Goal: Check status: Check status

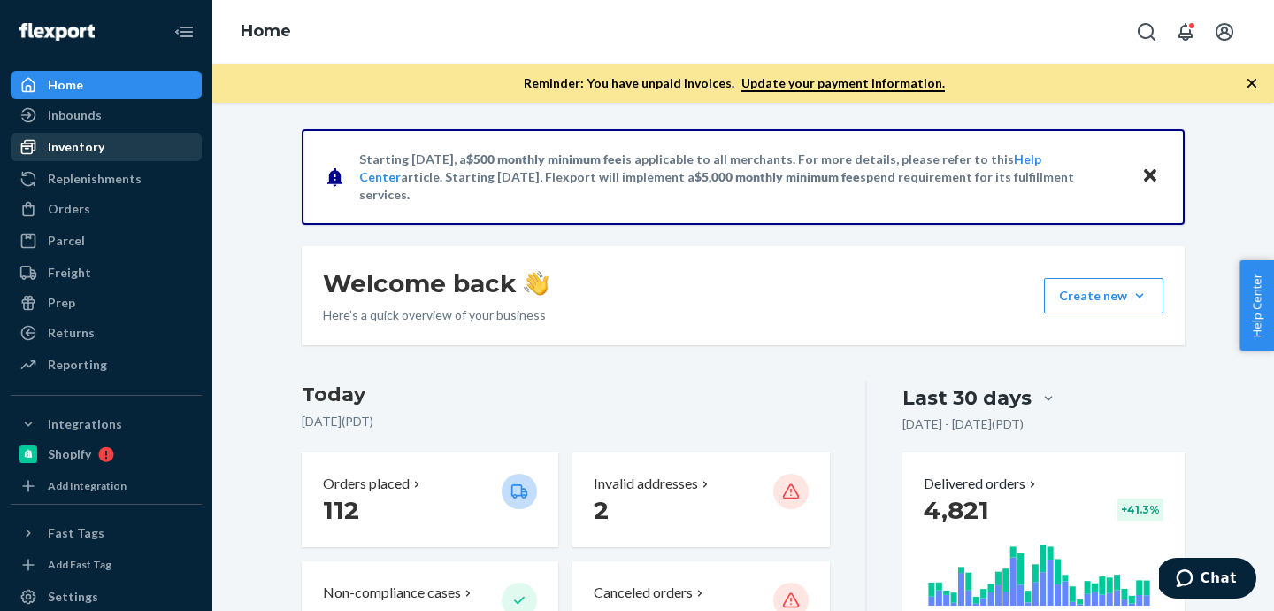
click at [73, 147] on div "Inventory" at bounding box center [76, 147] width 57 height 18
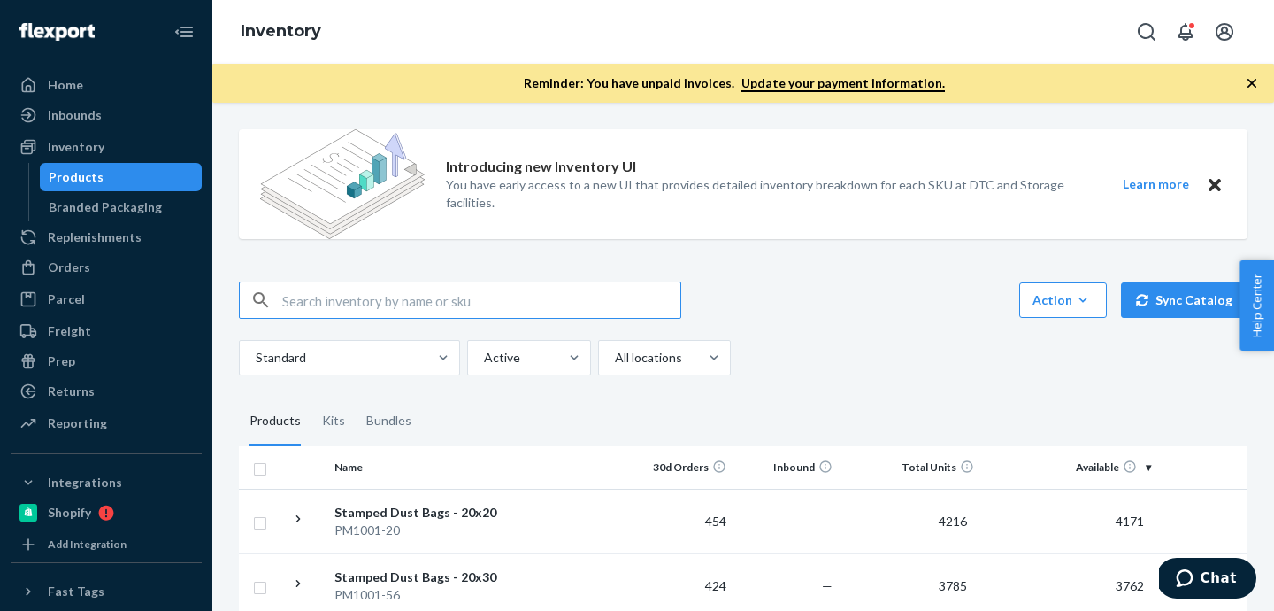
click at [336, 294] on input "text" at bounding box center [481, 299] width 398 height 35
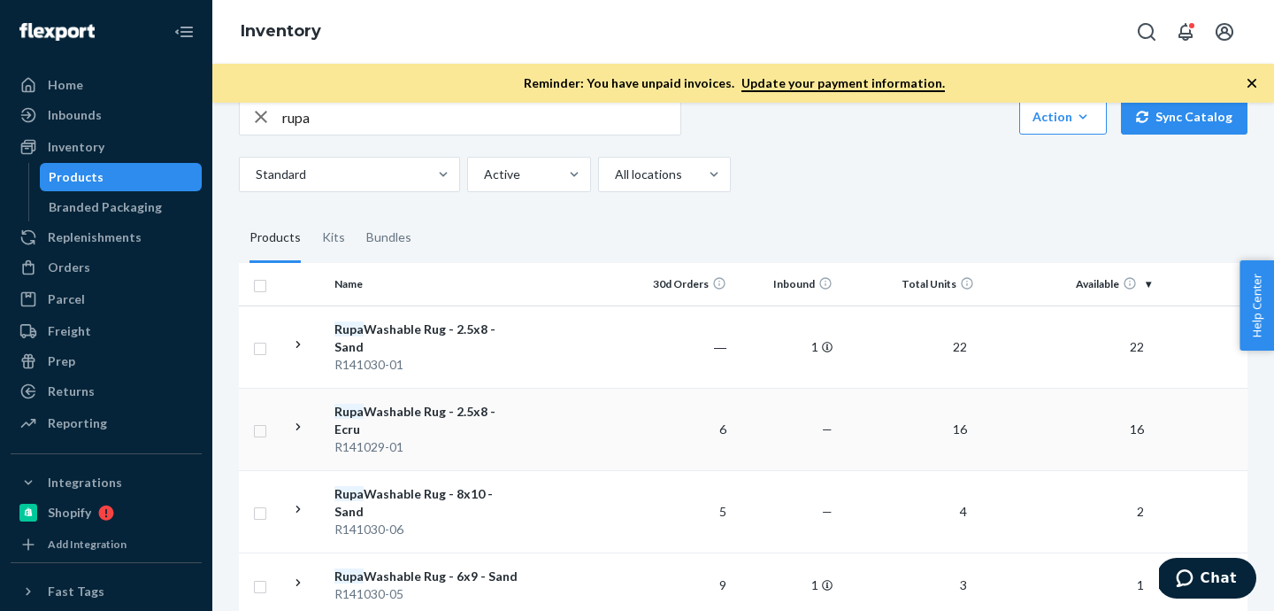
scroll to position [294, 0]
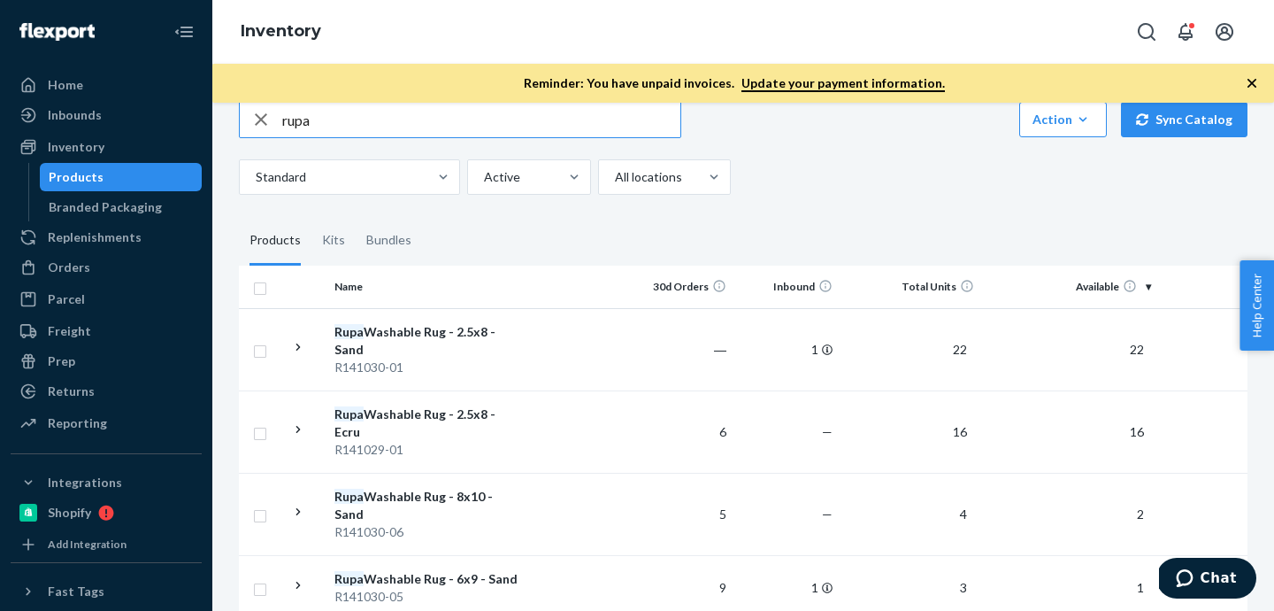
click at [342, 118] on input "rupa" at bounding box center [481, 119] width 398 height 35
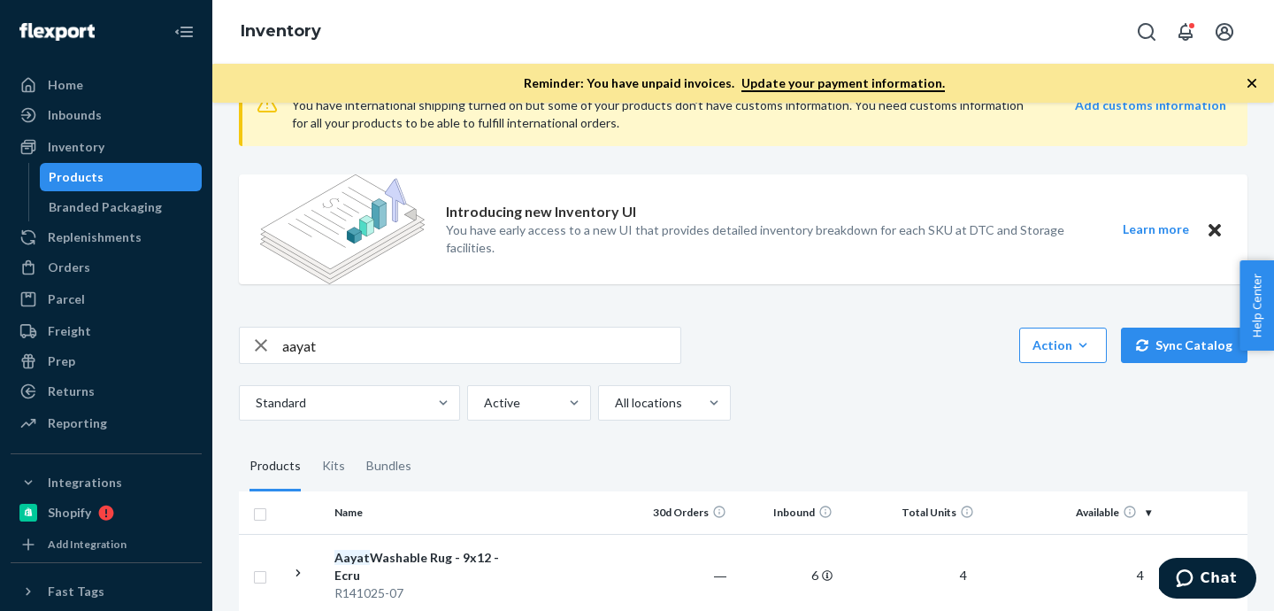
scroll to position [0, 0]
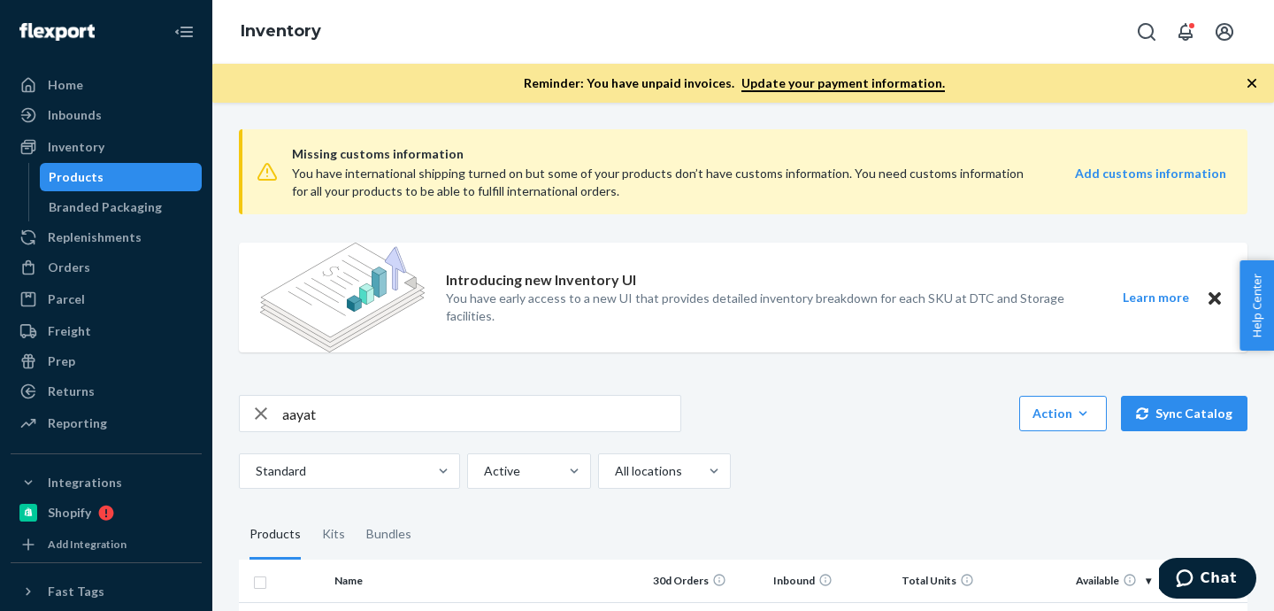
click at [420, 407] on input "aayat" at bounding box center [481, 413] width 398 height 35
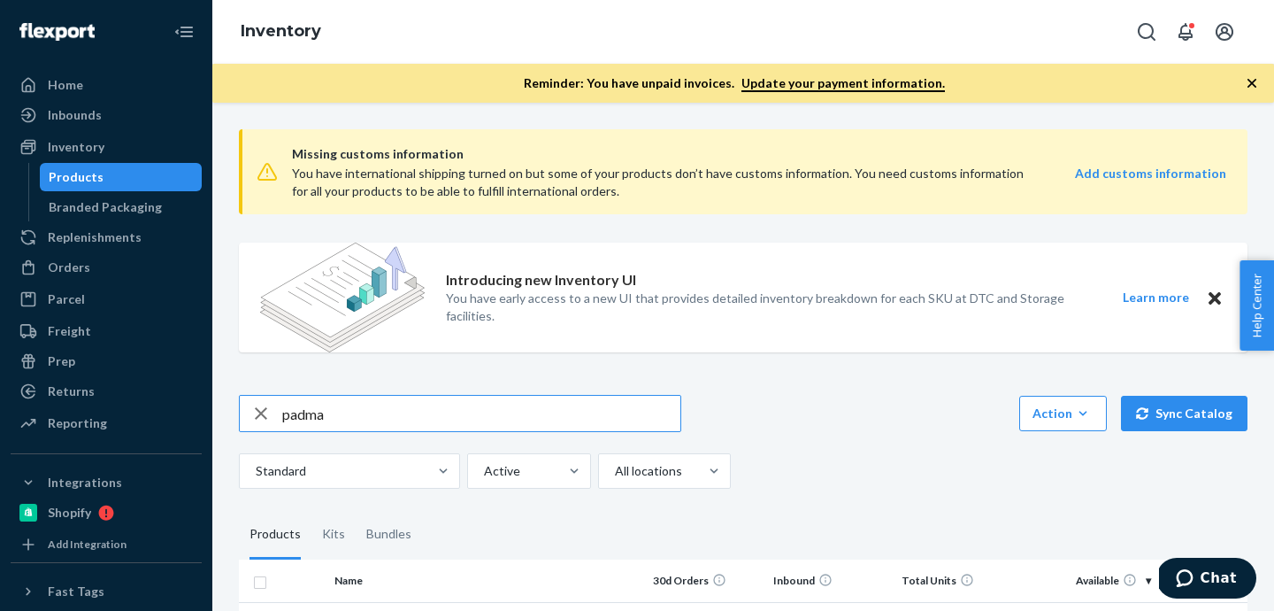
type input "padma"
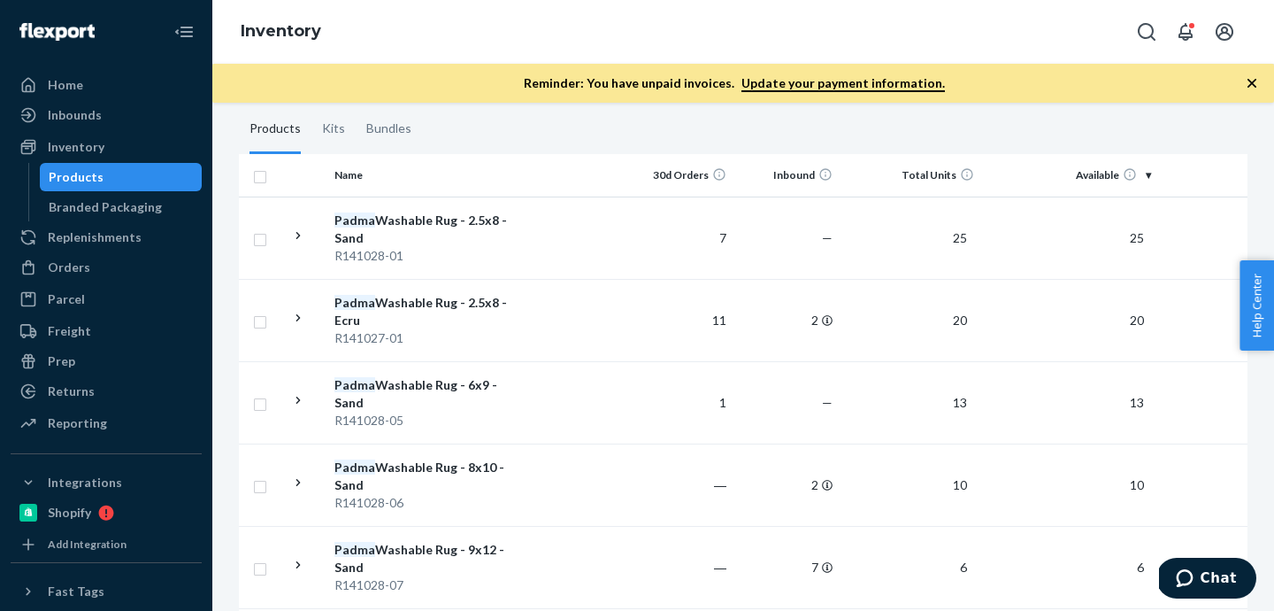
scroll to position [407, 0]
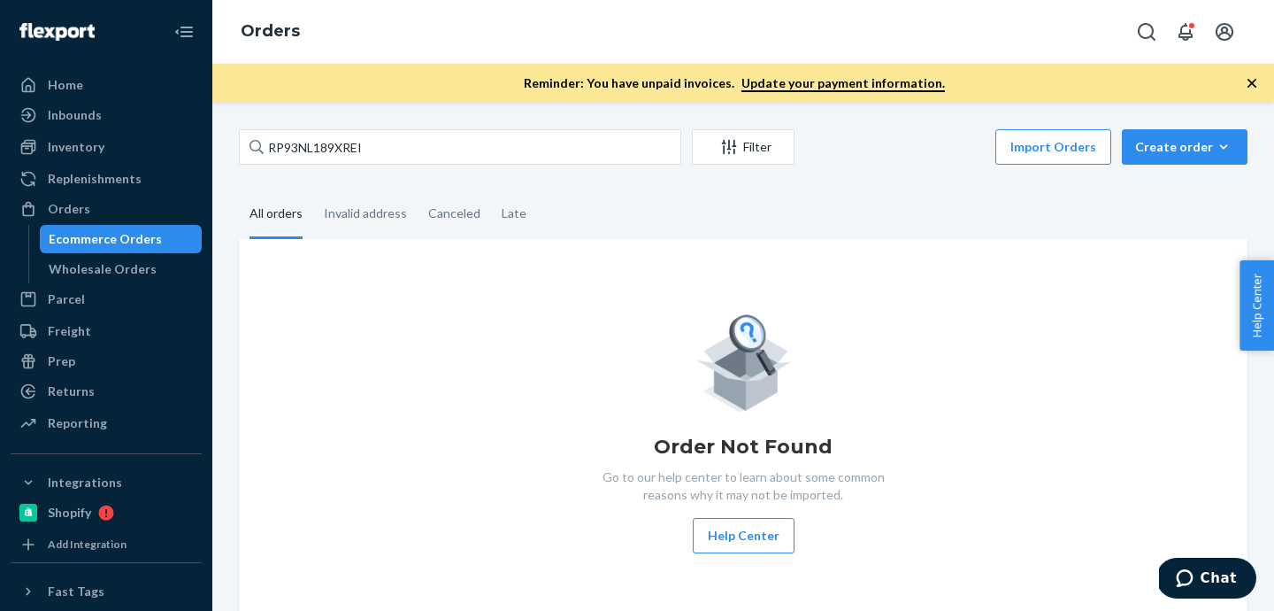
click at [66, 209] on div "Orders" at bounding box center [69, 209] width 42 height 18
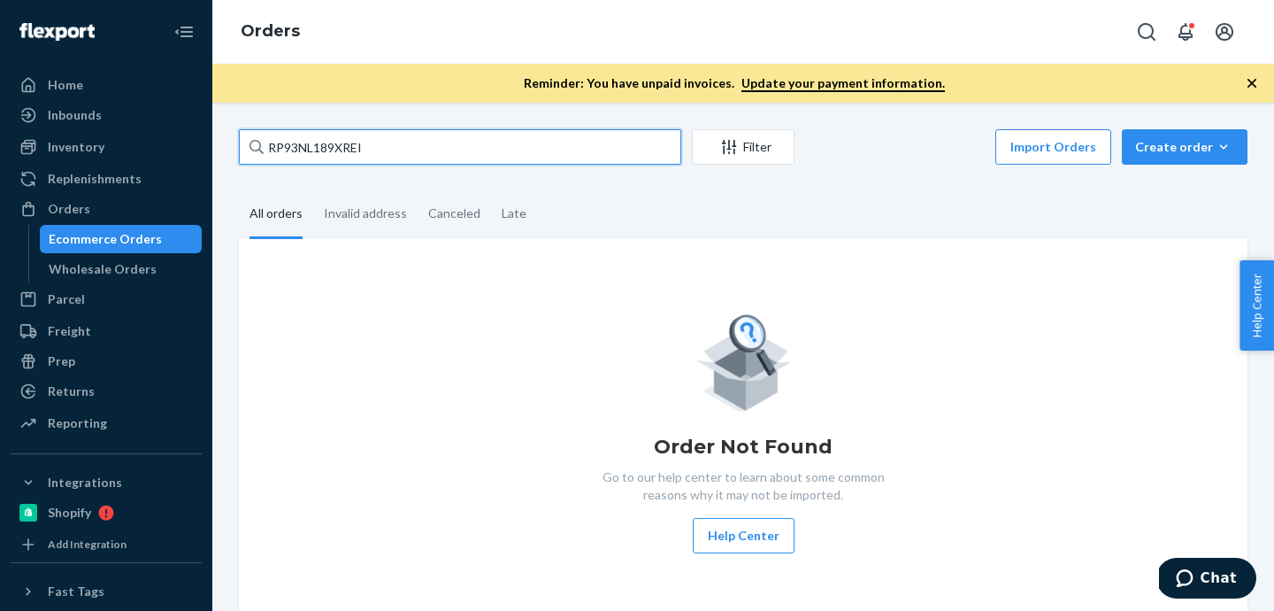
click at [444, 157] on input "RP93NL189XREI" at bounding box center [460, 146] width 442 height 35
paste input "137258941"
type input "137258941"
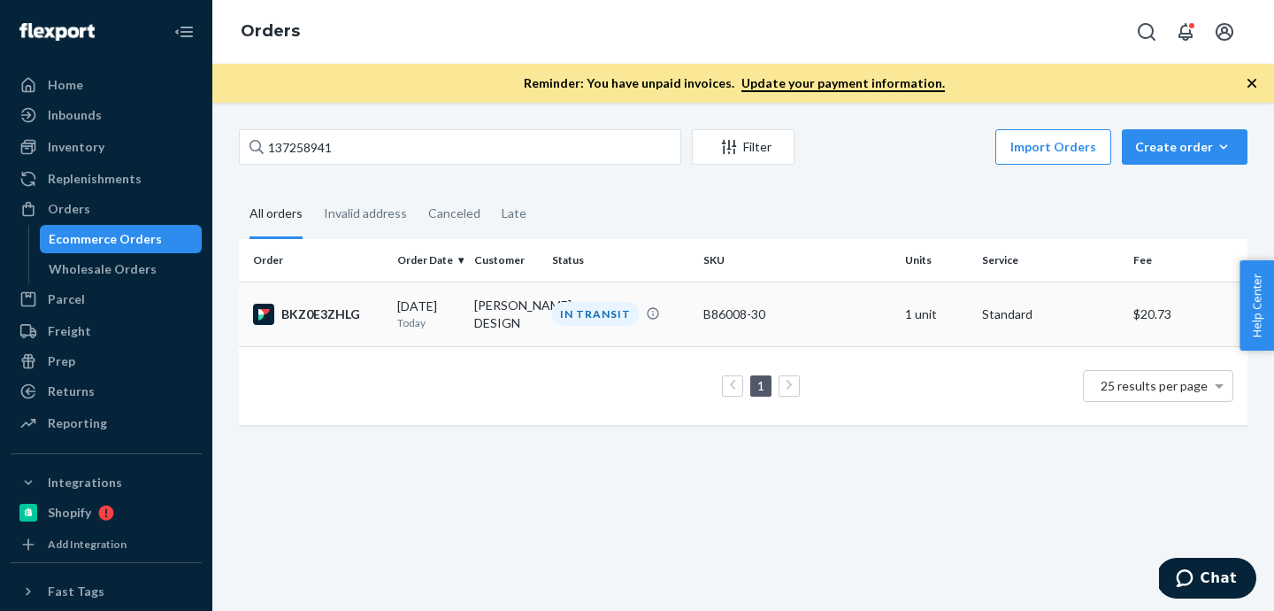
click at [393, 305] on td "09/24/2025 Today" at bounding box center [428, 313] width 77 height 65
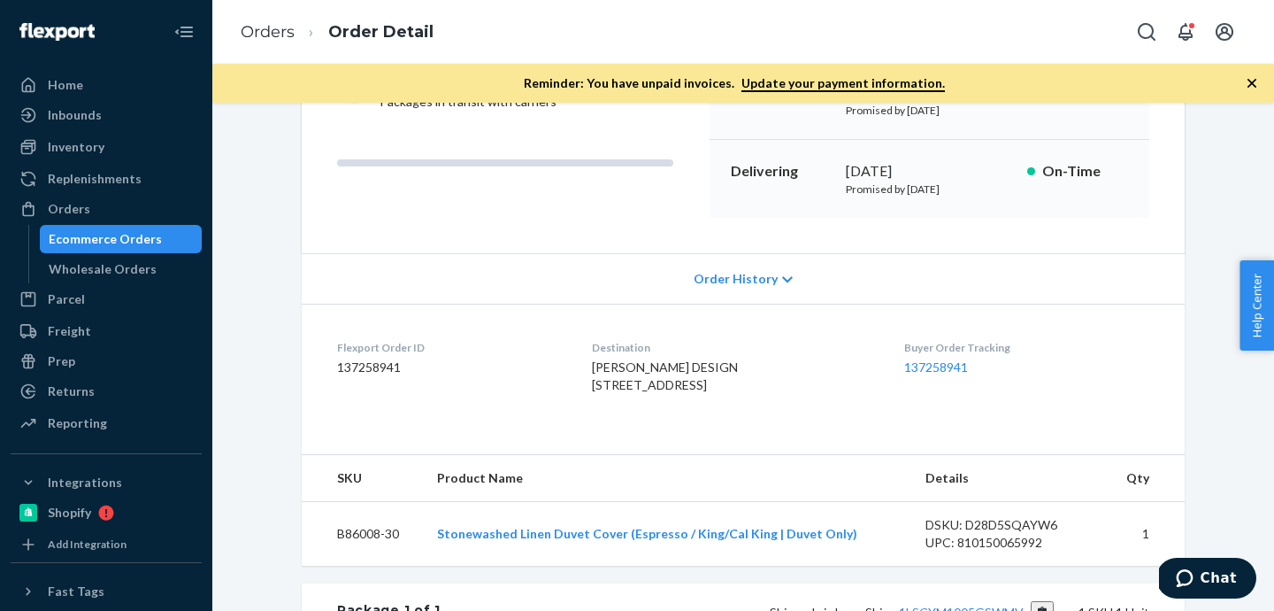
scroll to position [411, 0]
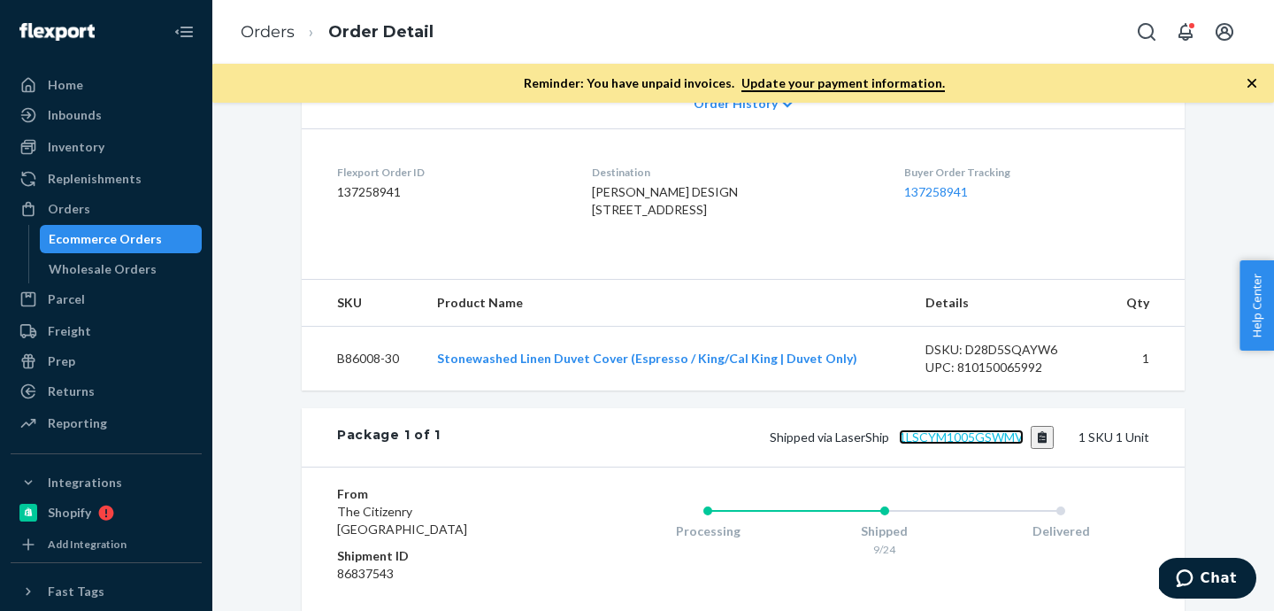
click at [954, 444] on link "1LSCYM1005GSWMV" at bounding box center [961, 436] width 125 height 15
click at [58, 206] on div "Orders" at bounding box center [69, 209] width 42 height 18
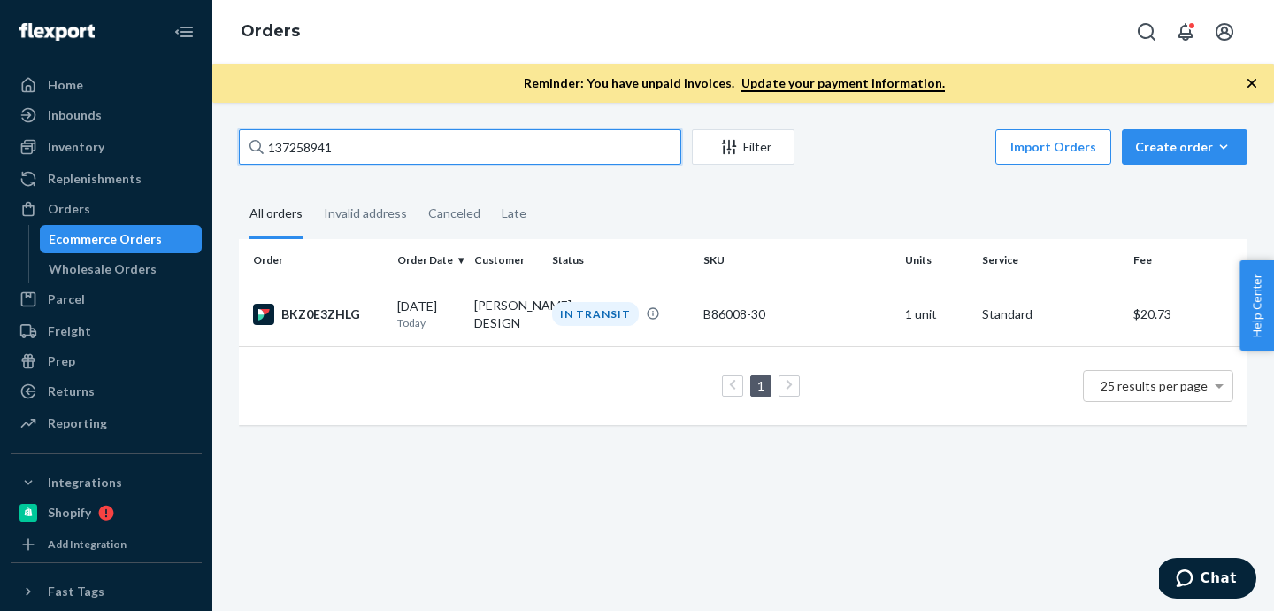
click at [512, 150] on input "137258941" at bounding box center [460, 146] width 442 height 35
paste input "62795"
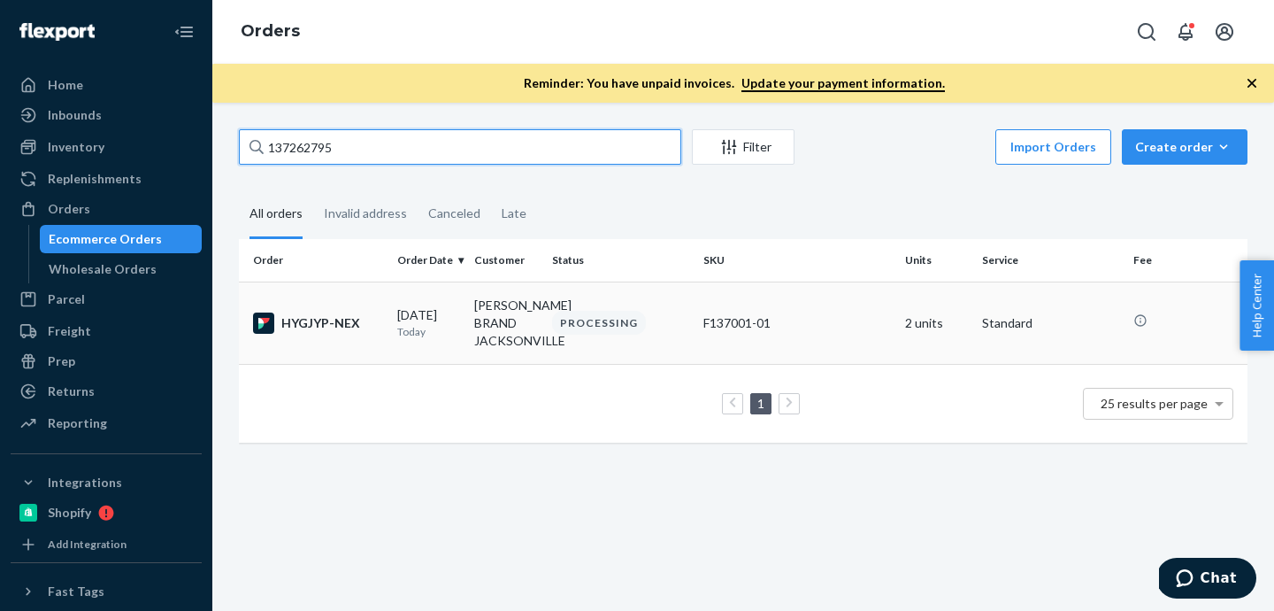
type input "137262795"
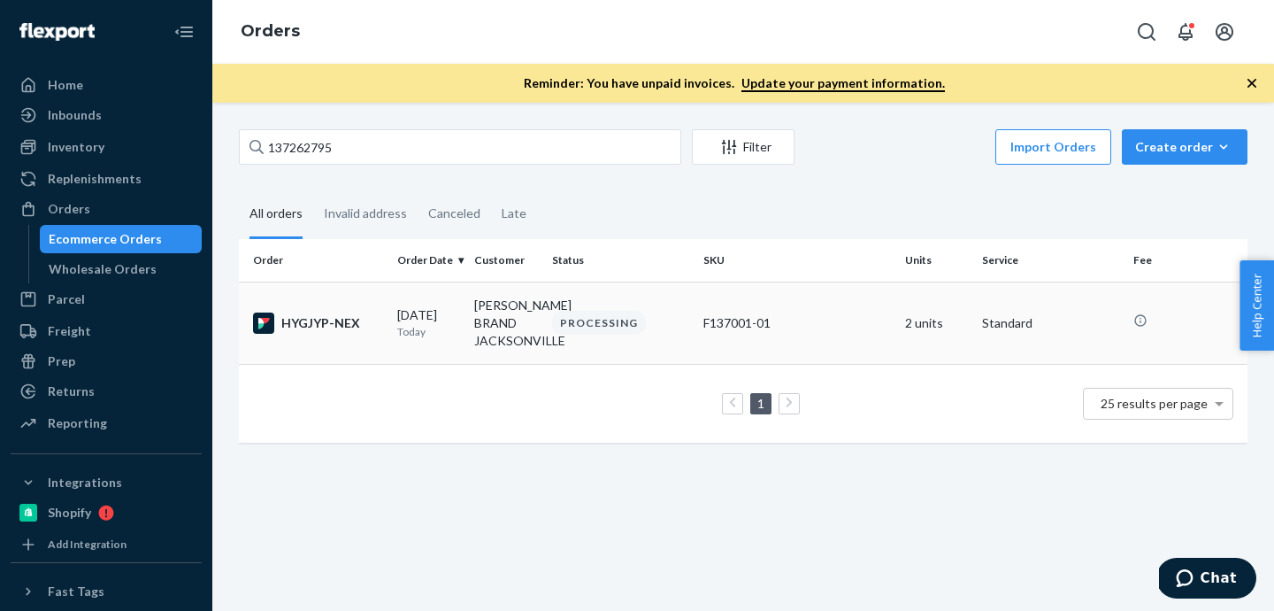
click at [332, 329] on div "HYGJYP-NEX" at bounding box center [318, 322] width 130 height 21
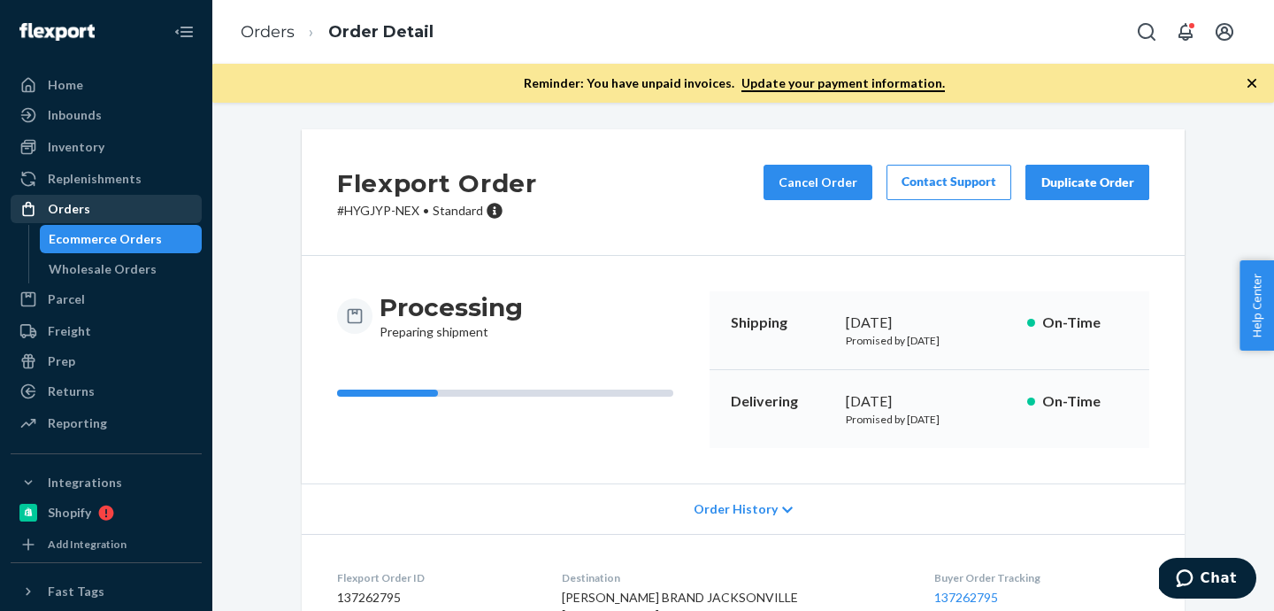
click at [80, 200] on div "Orders" at bounding box center [69, 209] width 42 height 18
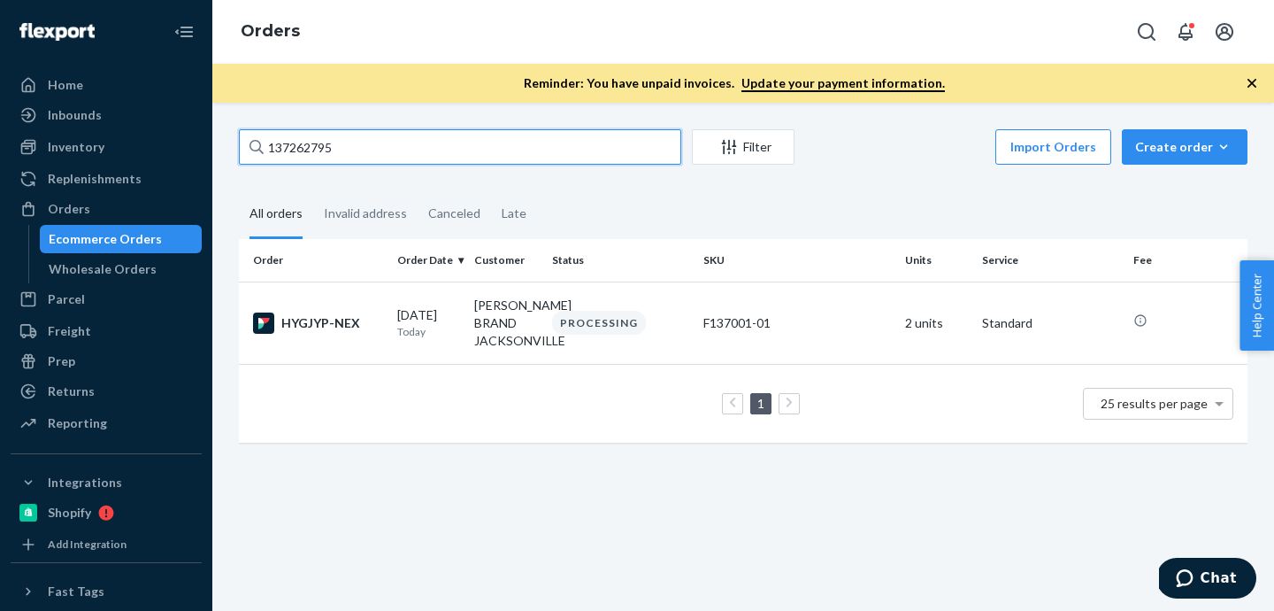
click at [330, 150] on input "137262795" at bounding box center [460, 146] width 442 height 35
paste input "Monica D'Onofrio"
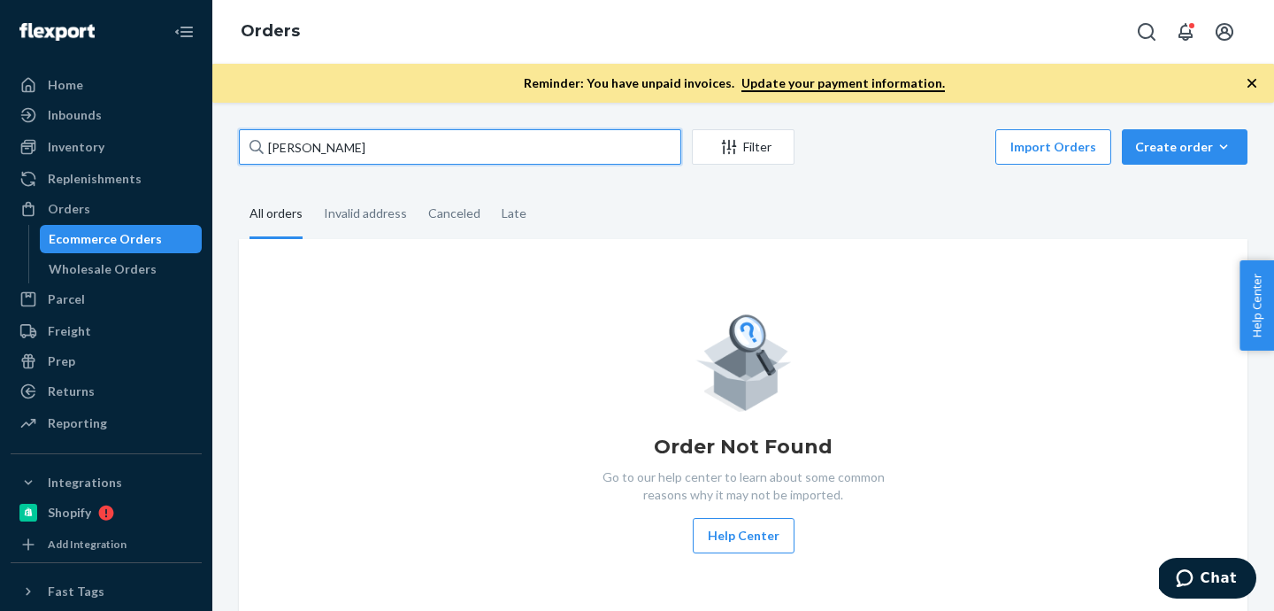
type input "Monica D'Onofrio"
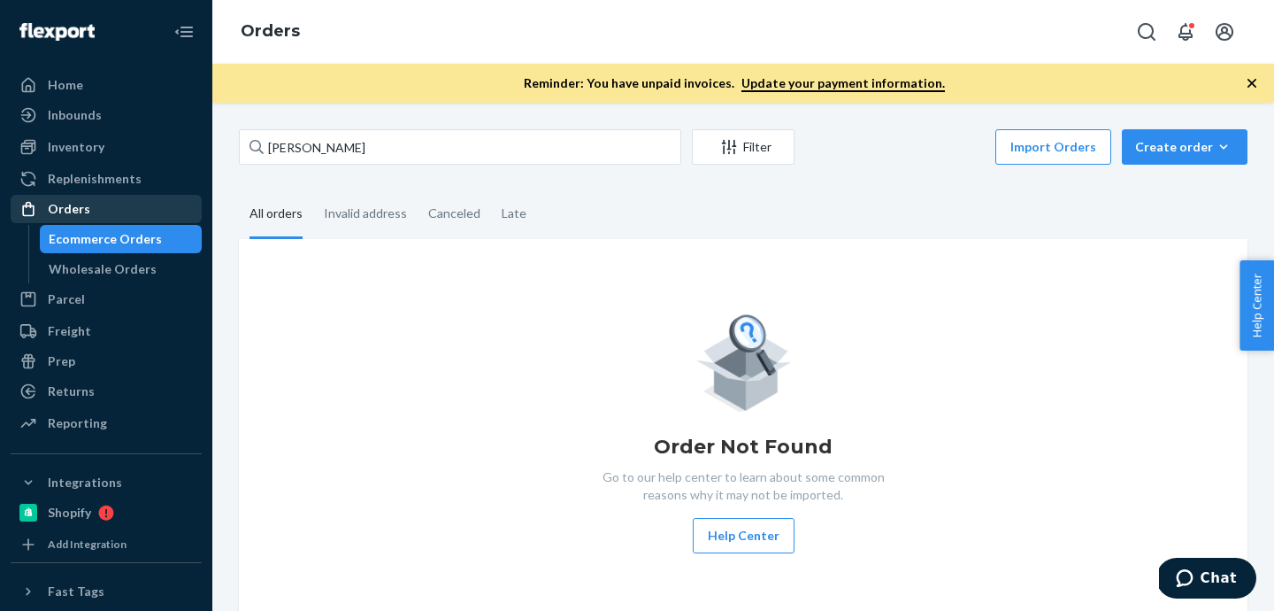
click at [87, 214] on div "Orders" at bounding box center [106, 208] width 188 height 25
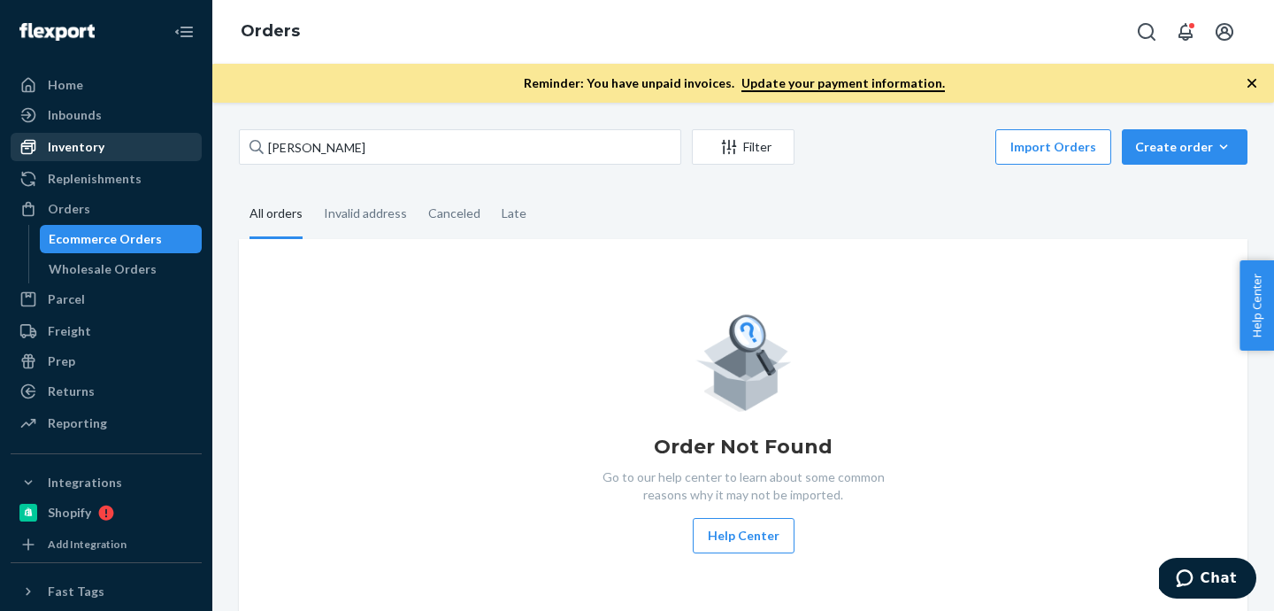
click at [105, 154] on div "Inventory" at bounding box center [106, 147] width 188 height 25
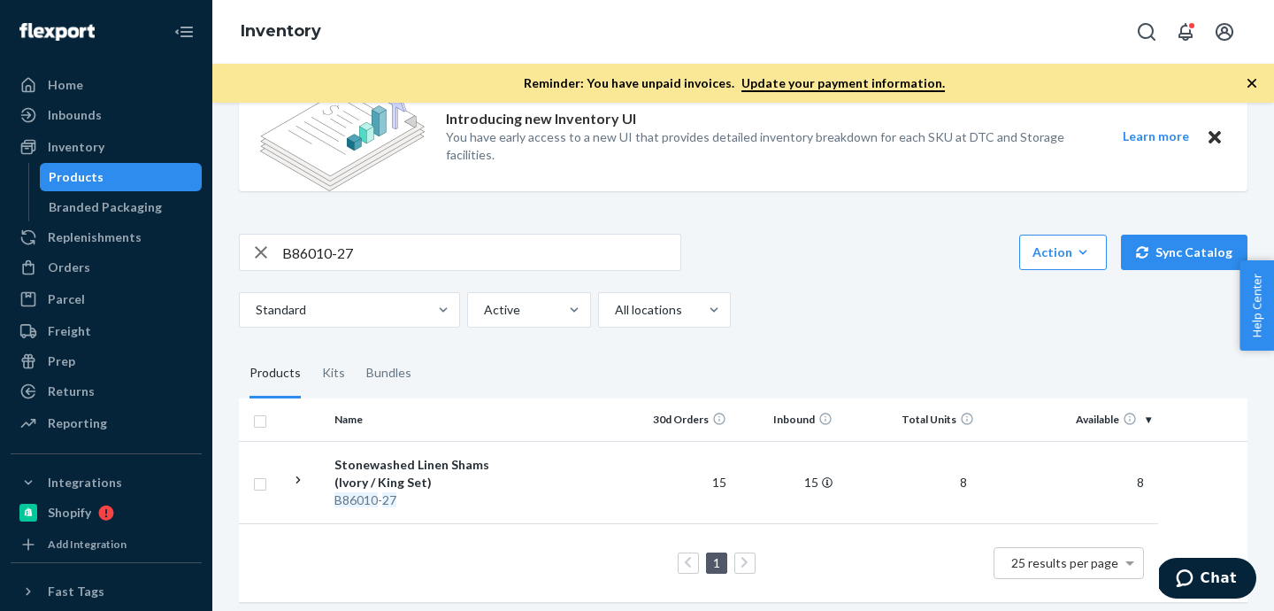
scroll to position [169, 0]
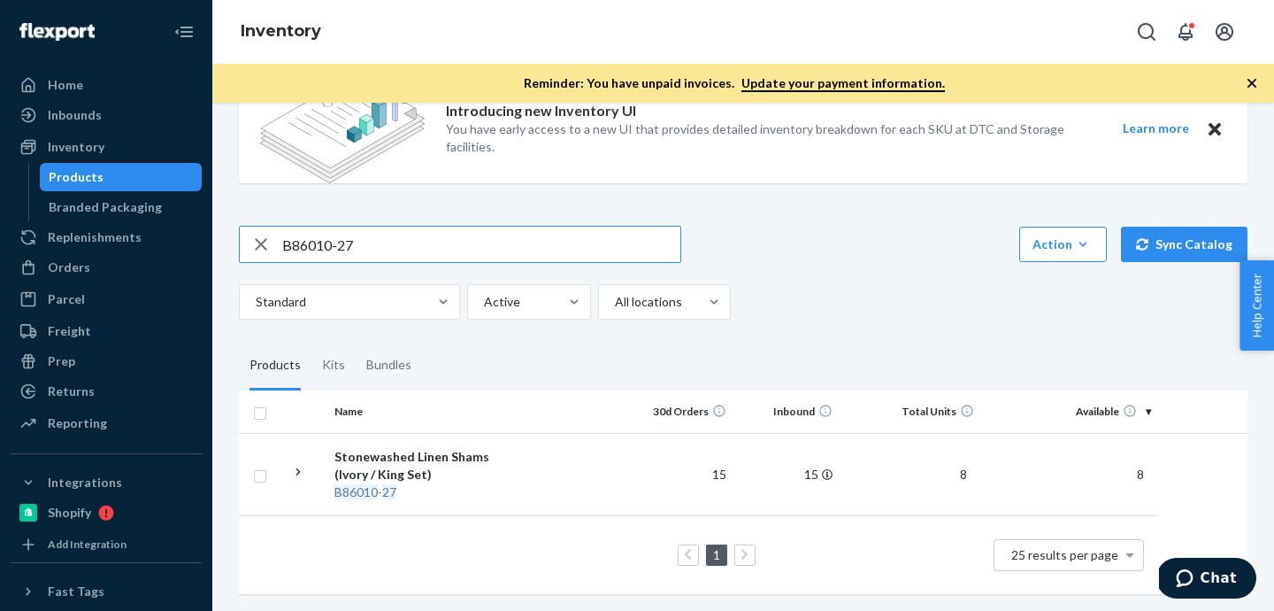
click at [419, 243] on input "B86010-27" at bounding box center [481, 244] width 398 height 35
paste input "08"
type input "B86008-27"
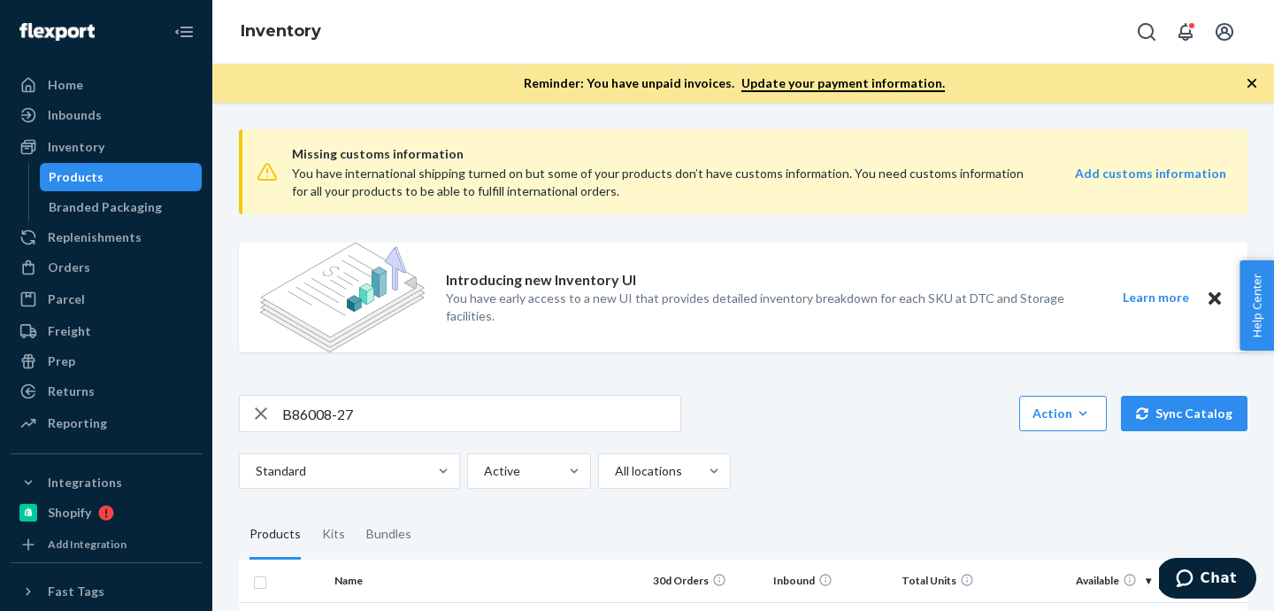
scroll to position [187, 0]
